Goal: Information Seeking & Learning: Check status

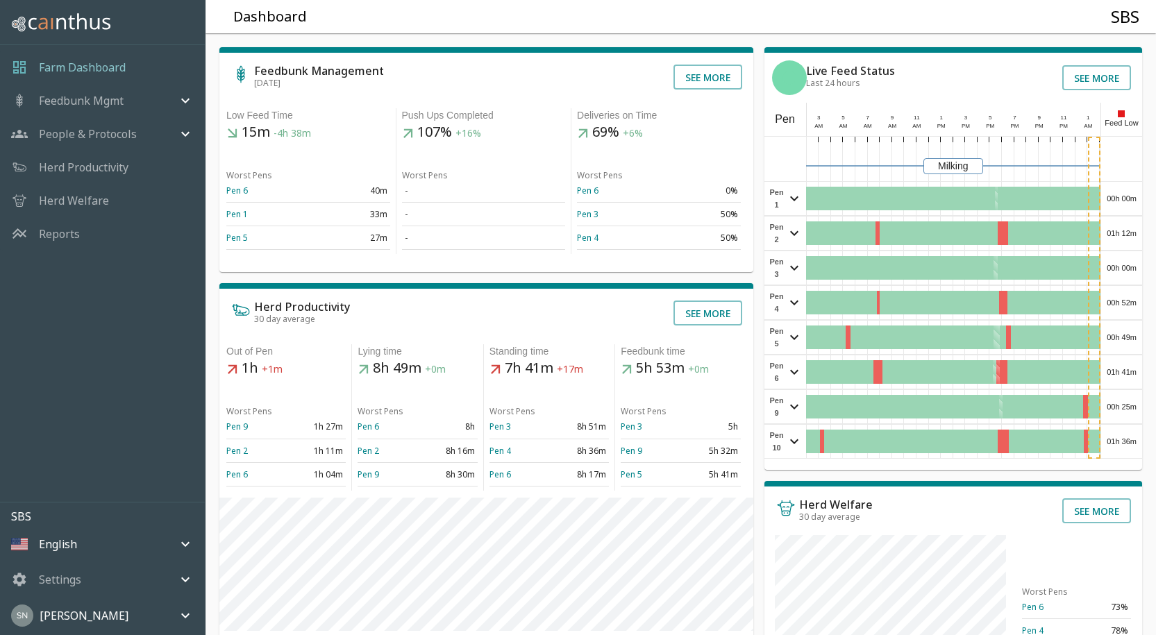
click at [1143, 201] on div "Feedbunk Management [DATE] See more Low Feed Time 15m -4h 38m Worst Pens Pen 6 …" at bounding box center [674, 468] width 961 height 893
click at [1138, 197] on div "00h 00m" at bounding box center [1121, 198] width 41 height 33
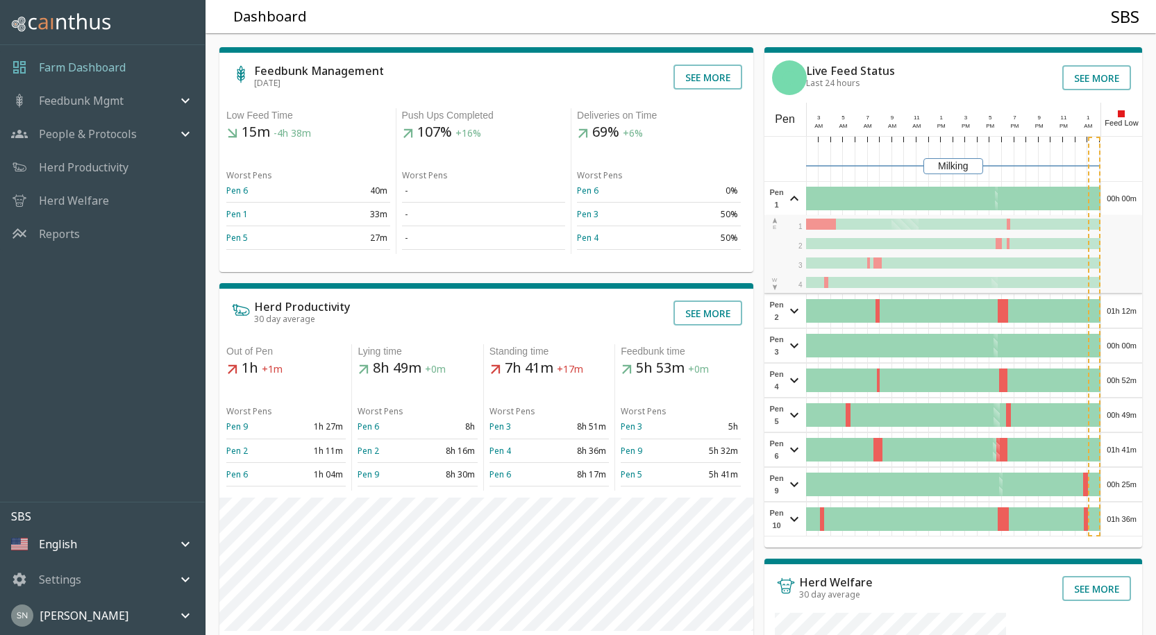
drag, startPoint x: 1140, startPoint y: 190, endPoint x: 1134, endPoint y: 196, distance: 8.4
click at [1140, 191] on div "00h 00m" at bounding box center [1121, 198] width 41 height 33
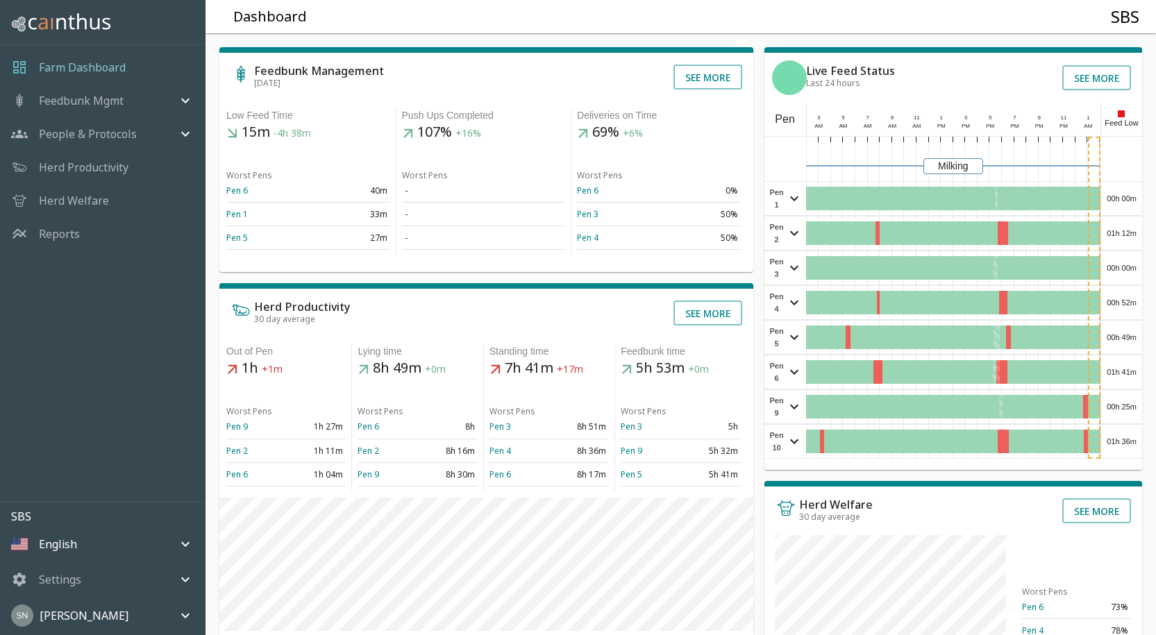
click at [1128, 242] on div "01h 12m" at bounding box center [1121, 233] width 41 height 33
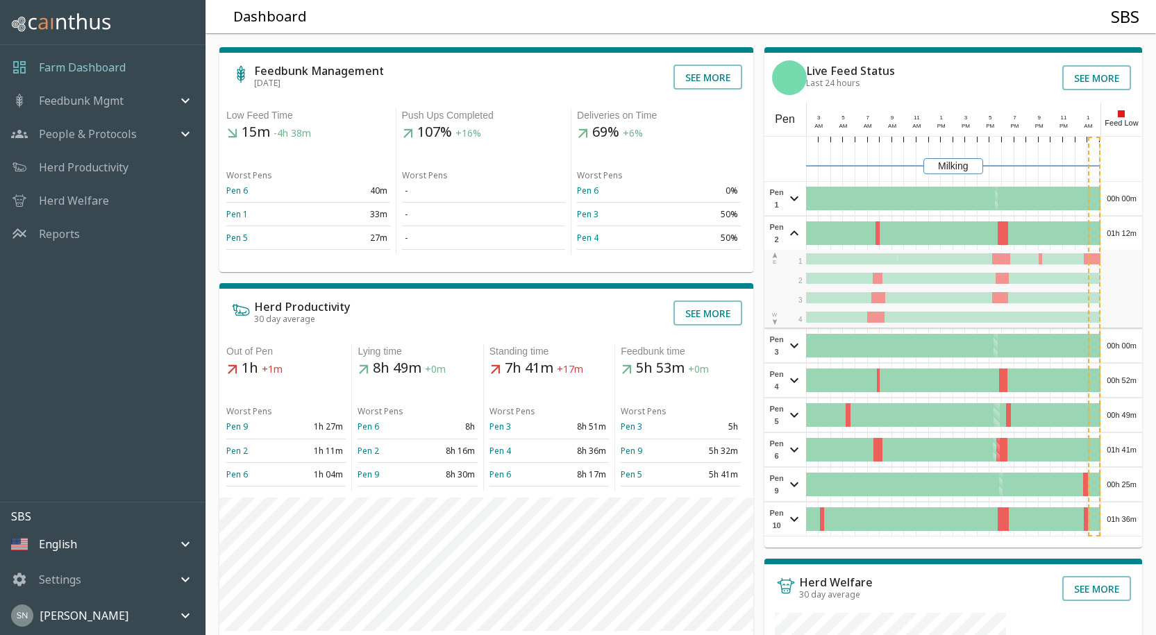
click at [1128, 242] on div "01h 12m" at bounding box center [1121, 233] width 41 height 33
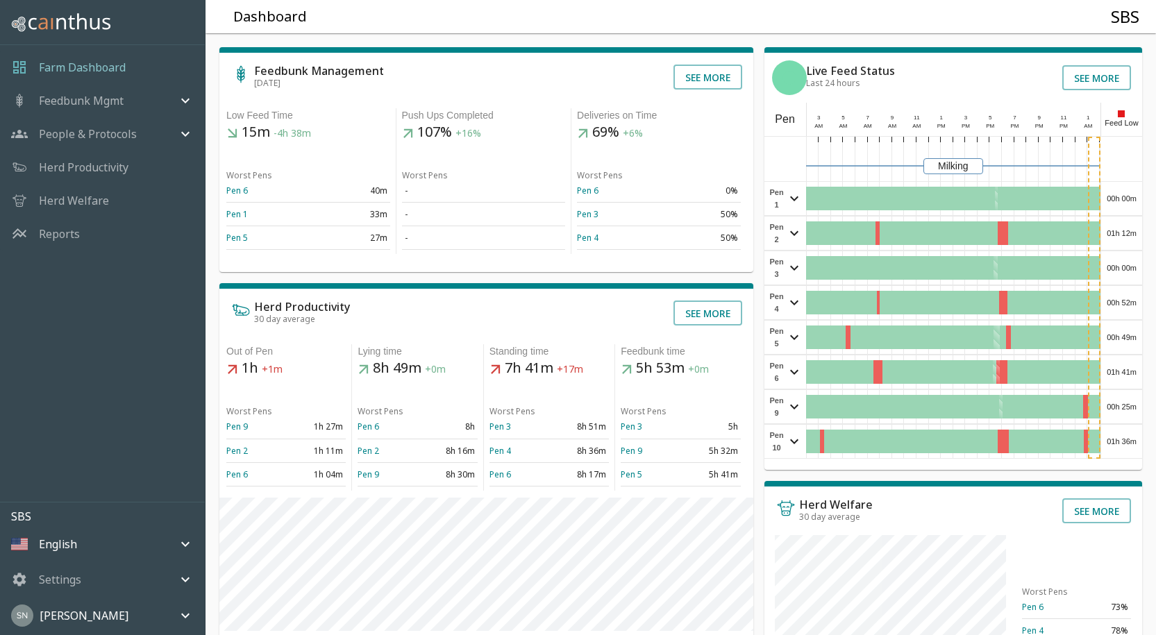
click at [1124, 268] on div "00h 00m" at bounding box center [1121, 267] width 41 height 33
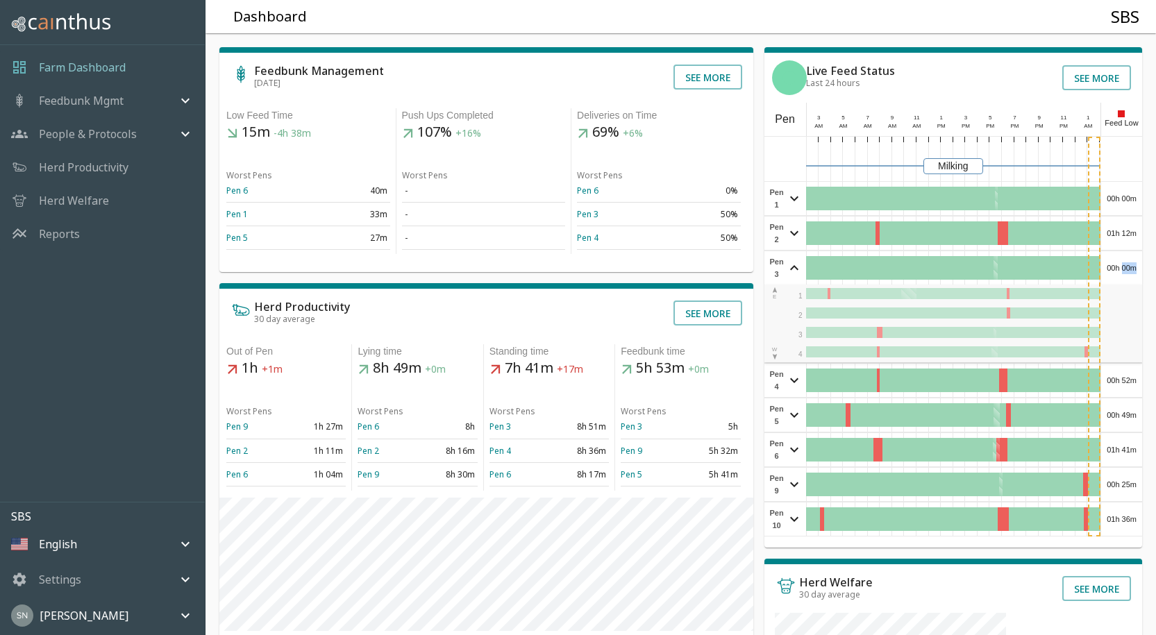
click at [1124, 268] on div "00h 00m" at bounding box center [1121, 267] width 41 height 33
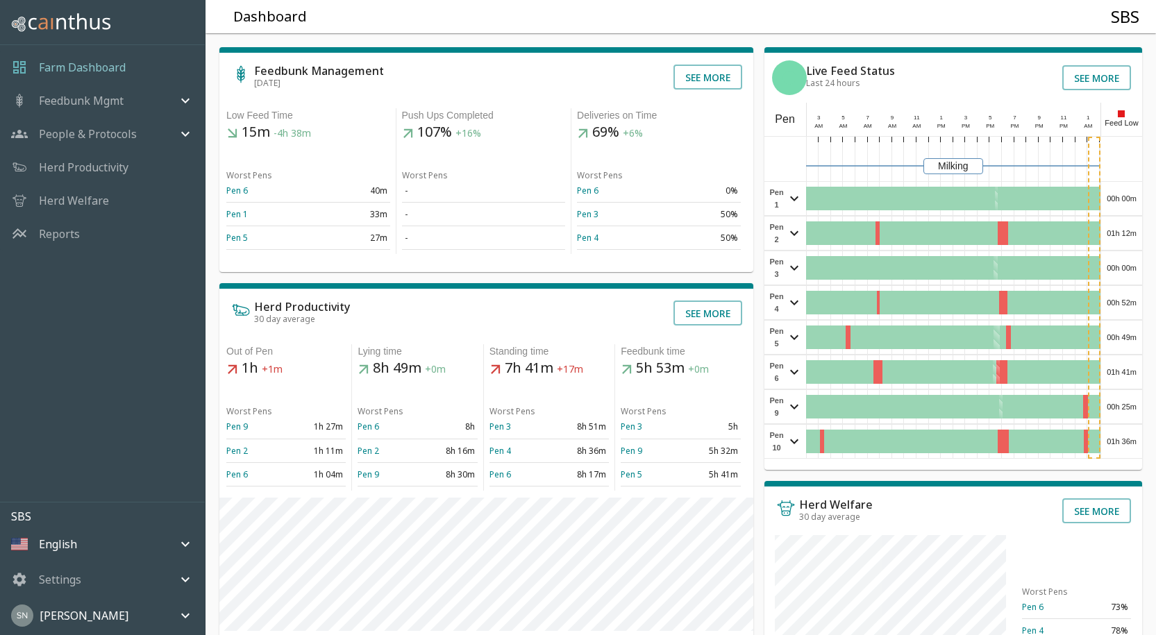
click at [1121, 312] on div "00h 52m" at bounding box center [1121, 302] width 41 height 33
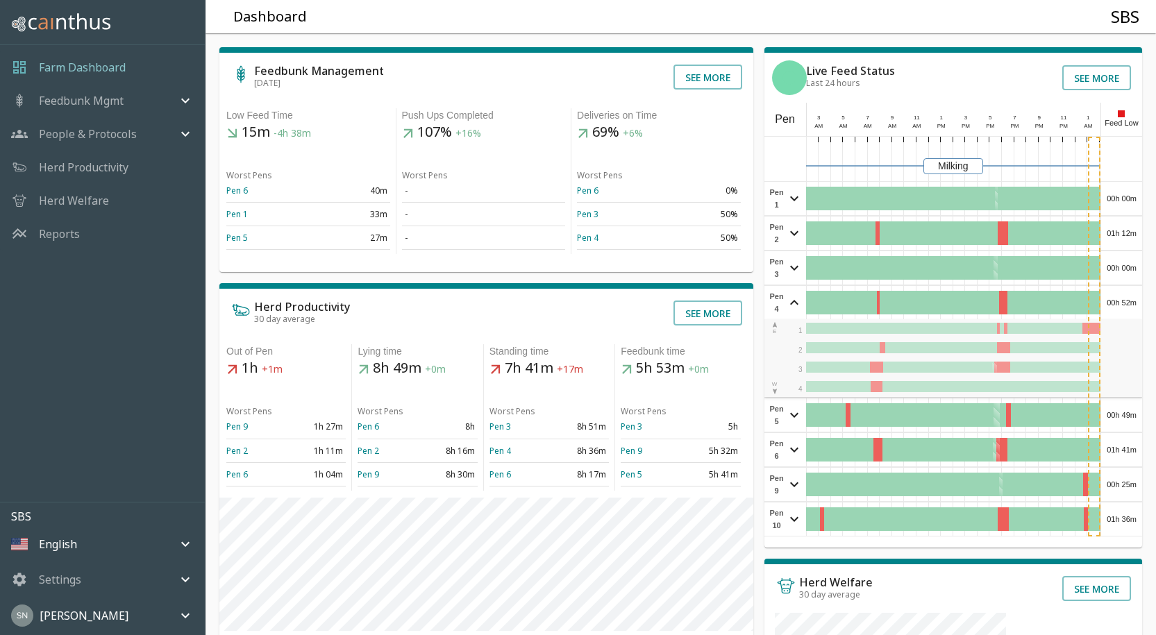
click at [1122, 312] on div "00h 52m" at bounding box center [1121, 302] width 41 height 33
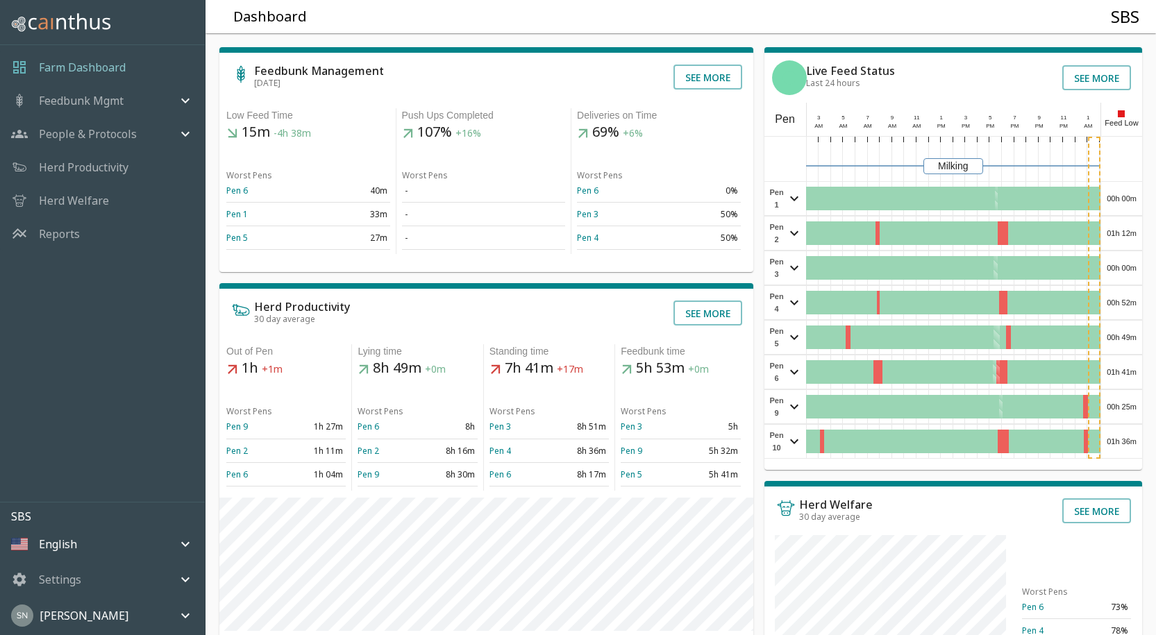
click at [1127, 329] on div "00h 49m" at bounding box center [1121, 337] width 41 height 33
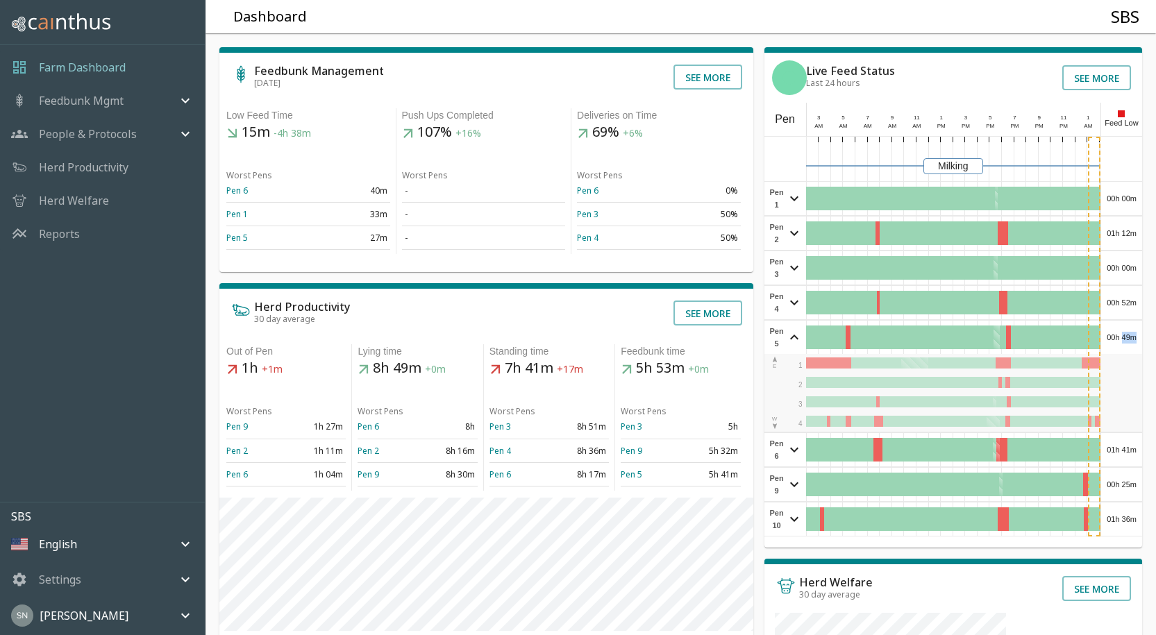
click at [1127, 329] on div "00h 49m" at bounding box center [1121, 337] width 41 height 33
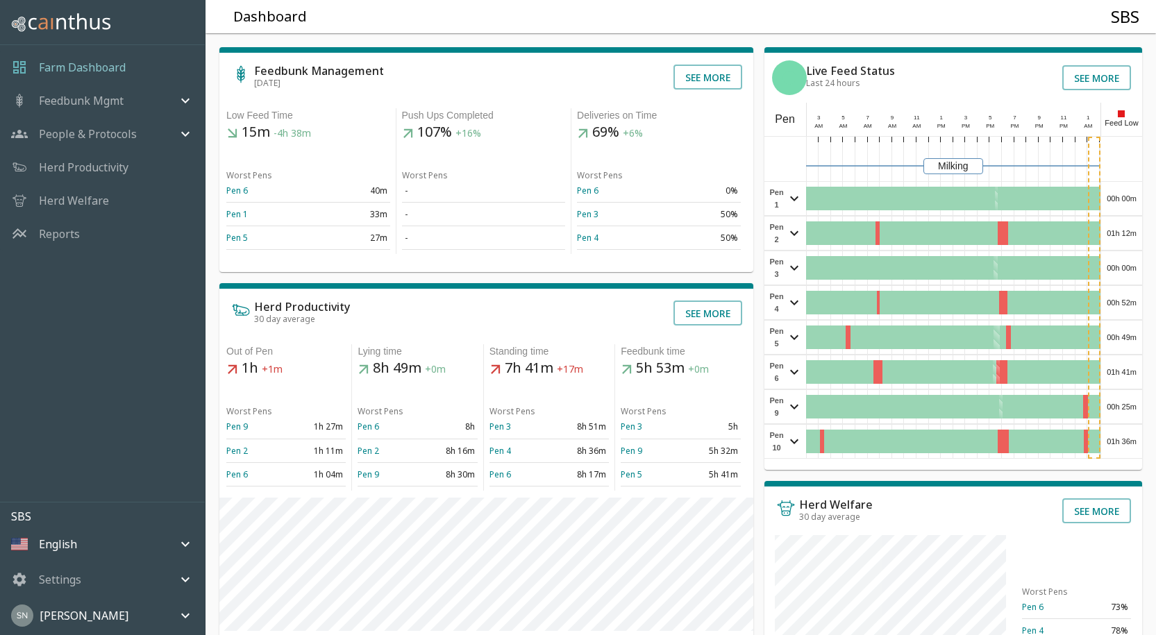
click at [1129, 368] on div "01h 41m" at bounding box center [1121, 371] width 41 height 33
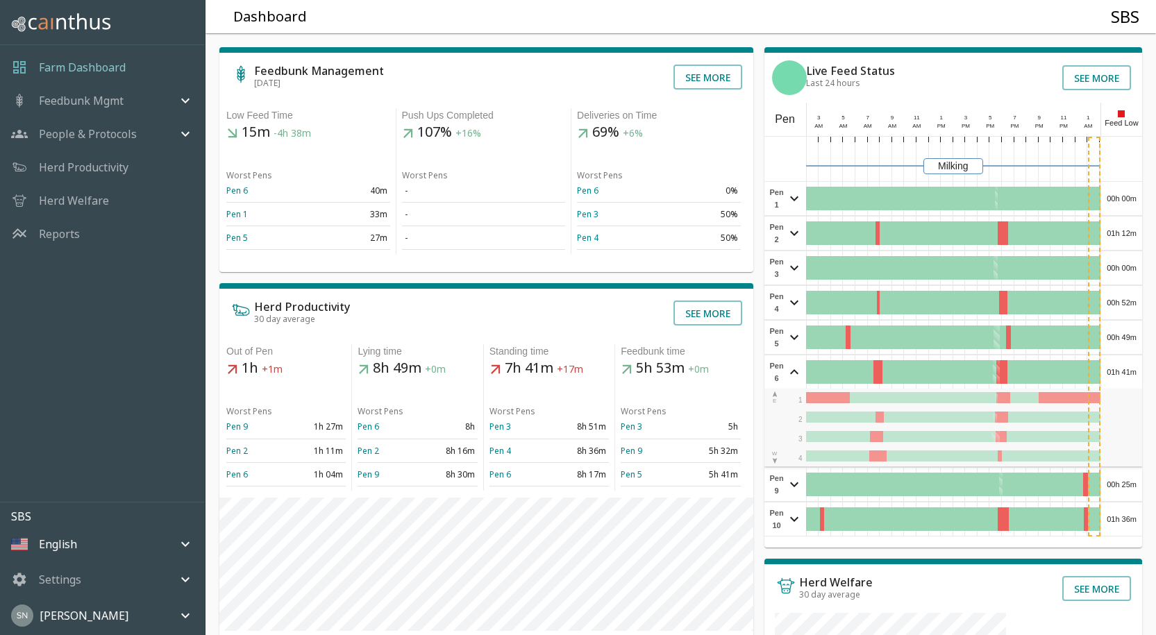
click at [1129, 367] on div "01h 41m" at bounding box center [1121, 371] width 41 height 33
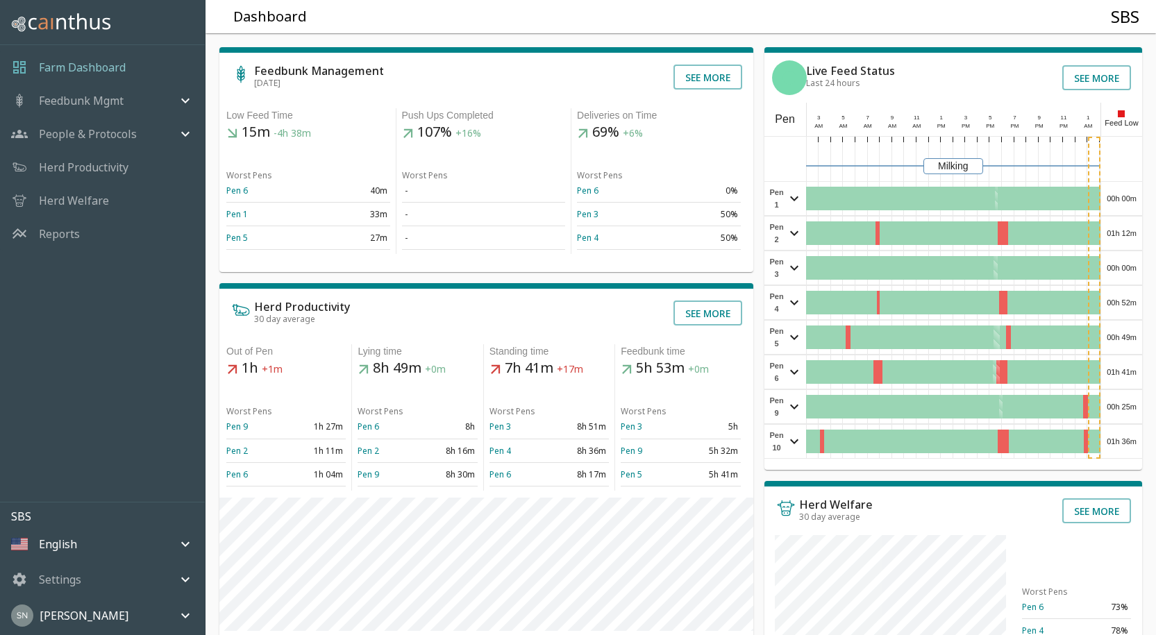
click at [1132, 403] on div "00h 25m" at bounding box center [1121, 406] width 41 height 33
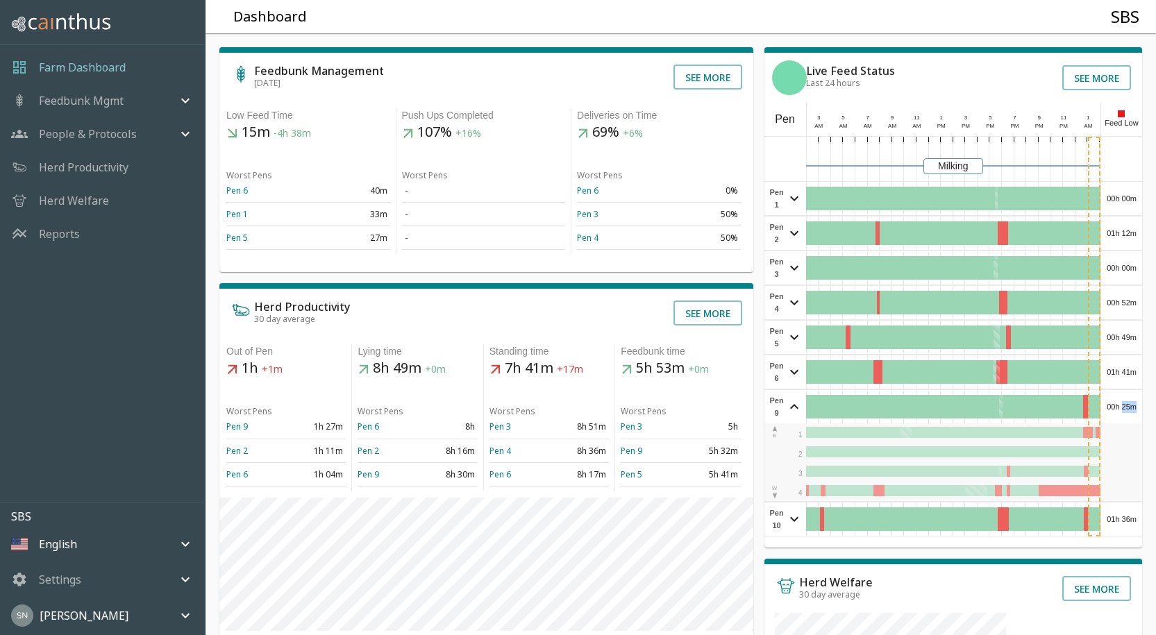
click at [1132, 403] on div "00h 25m" at bounding box center [1121, 406] width 41 height 33
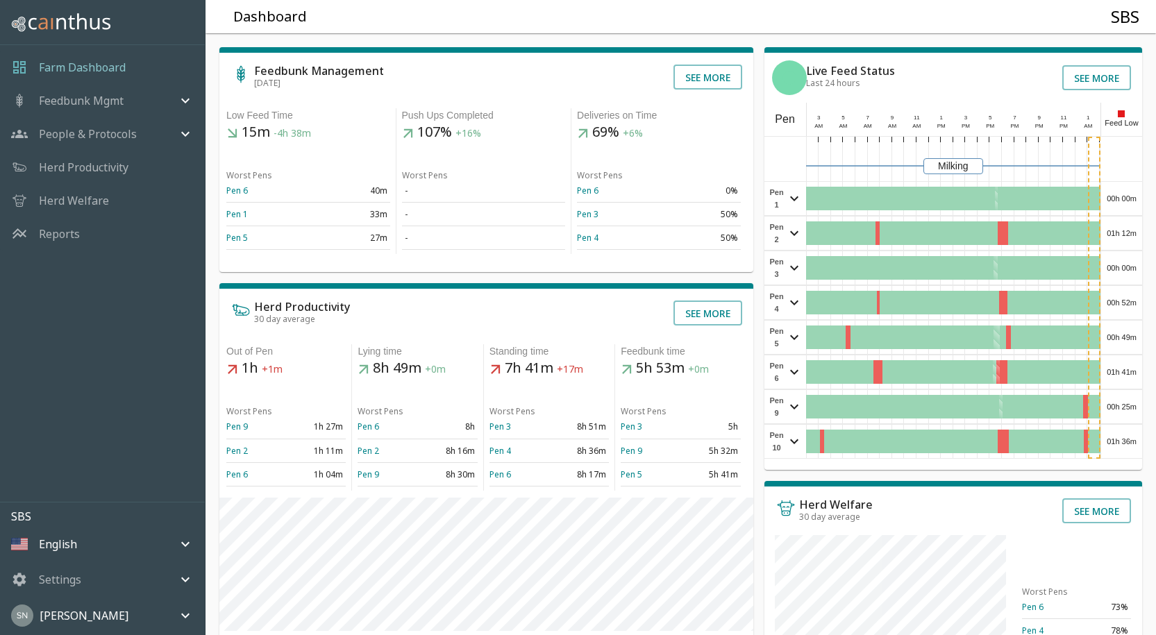
click at [1129, 446] on div "01h 36m" at bounding box center [1121, 441] width 41 height 33
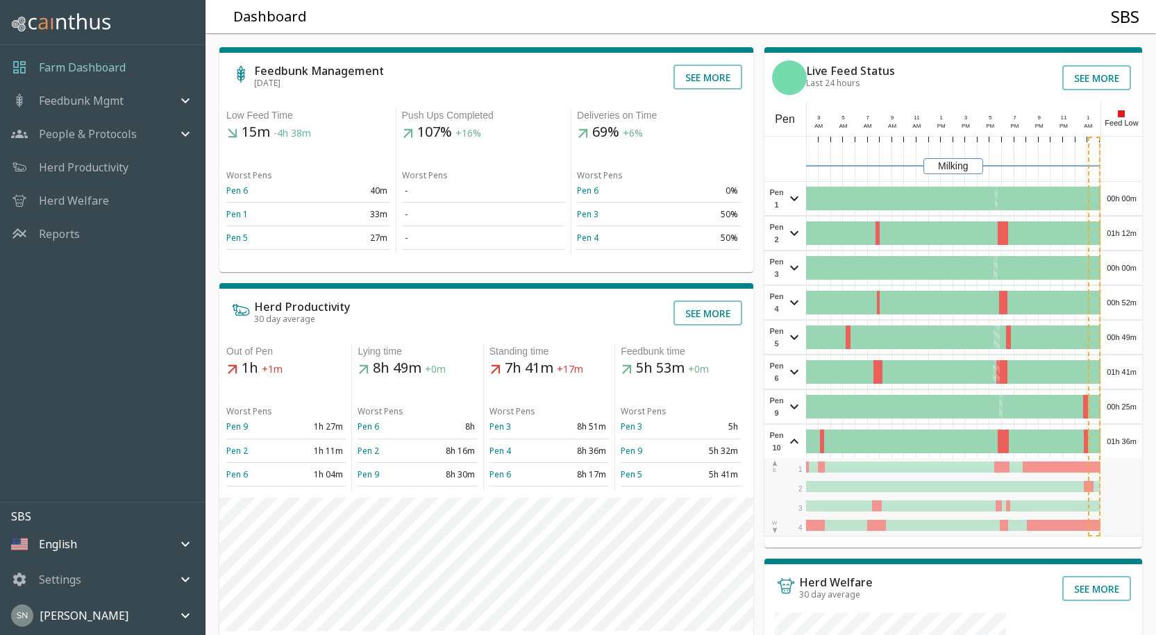
click at [1129, 444] on div "01h 36m" at bounding box center [1121, 441] width 41 height 33
